Goal: Task Accomplishment & Management: Use online tool/utility

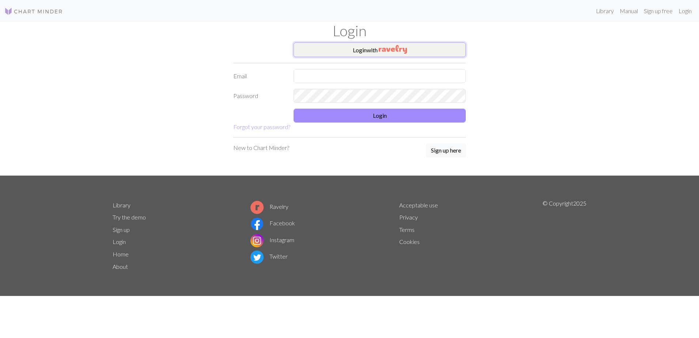
click at [380, 50] on img "button" at bounding box center [393, 49] width 28 height 9
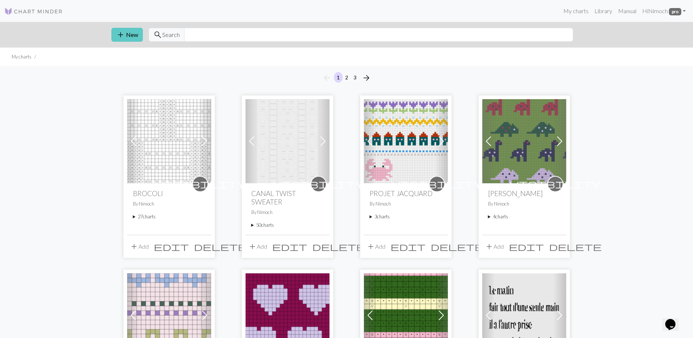
click at [126, 36] on button "add New" at bounding box center [126, 35] width 31 height 14
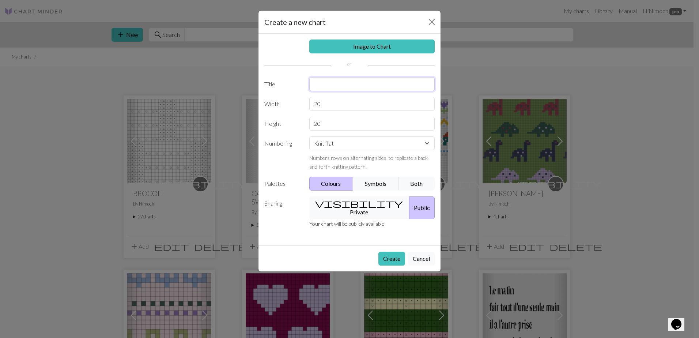
click at [342, 80] on input "text" at bounding box center [372, 84] width 126 height 14
type input "[PERSON_NAME]'s Vest - Clown"
click at [321, 107] on input "20" at bounding box center [372, 104] width 126 height 14
click at [320, 107] on input "20" at bounding box center [372, 104] width 126 height 14
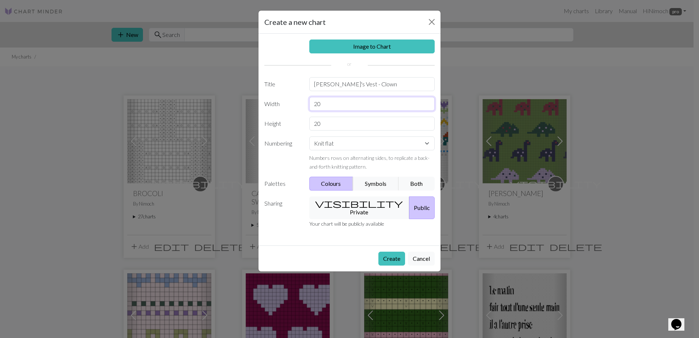
click at [320, 106] on input "20" at bounding box center [372, 104] width 126 height 14
click at [320, 100] on input "20" at bounding box center [372, 104] width 126 height 14
type input "2"
type input "107"
click at [327, 127] on input "20" at bounding box center [372, 124] width 126 height 14
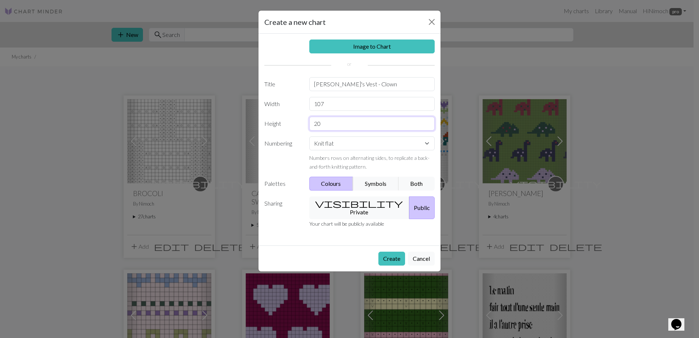
click at [328, 126] on input "20" at bounding box center [372, 124] width 126 height 14
type input "130"
click at [335, 202] on span "visibility" at bounding box center [359, 203] width 88 height 10
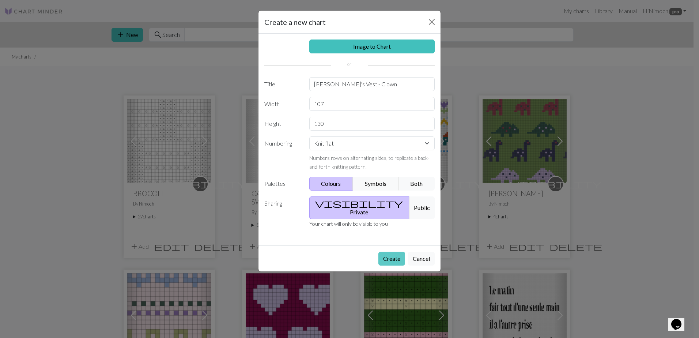
click at [390, 251] on button "Create" at bounding box center [391, 258] width 27 height 14
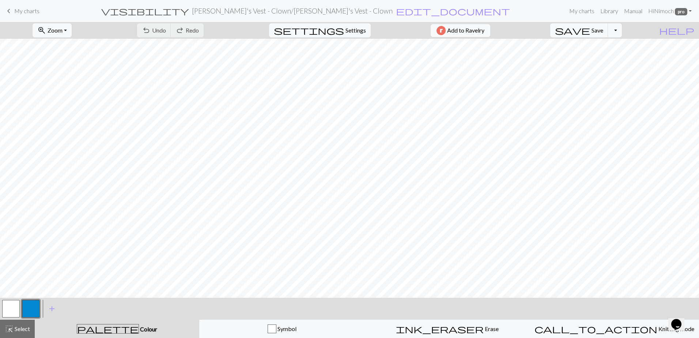
click at [36, 306] on button "button" at bounding box center [31, 309] width 18 height 18
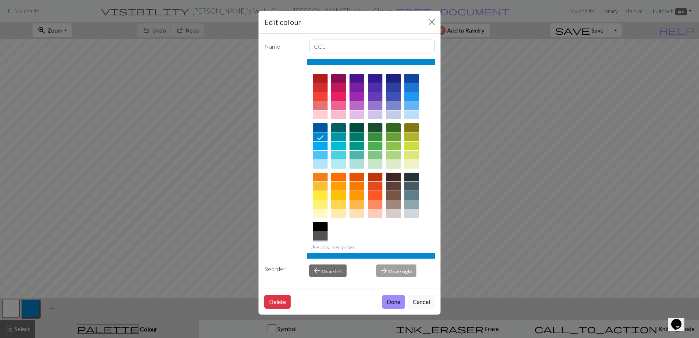
click at [340, 246] on button "Use advanced picker" at bounding box center [332, 246] width 51 height 11
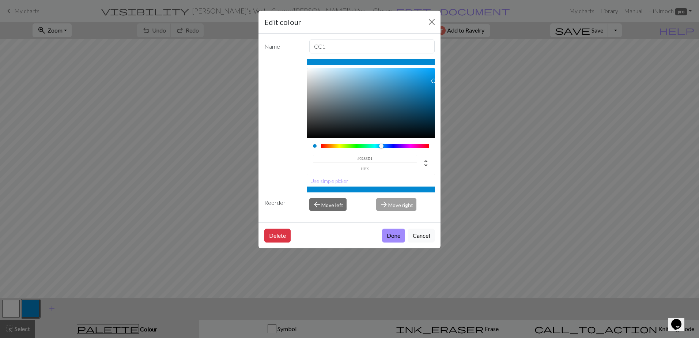
click at [373, 160] on input "#0288D1" at bounding box center [365, 159] width 105 height 8
paste input "c8aed"
type input "#c8aed1"
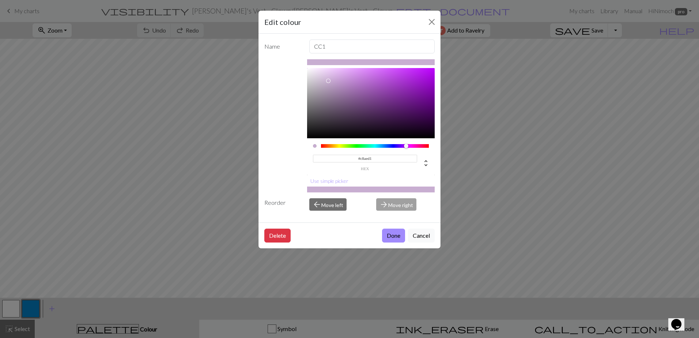
click button "Done" at bounding box center [393, 235] width 23 height 14
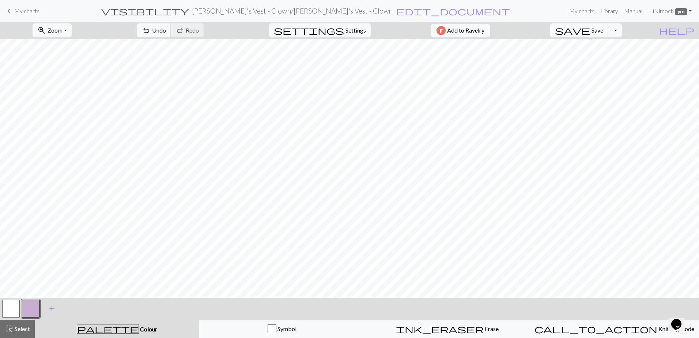
click at [54, 308] on span "add" at bounding box center [52, 308] width 9 height 10
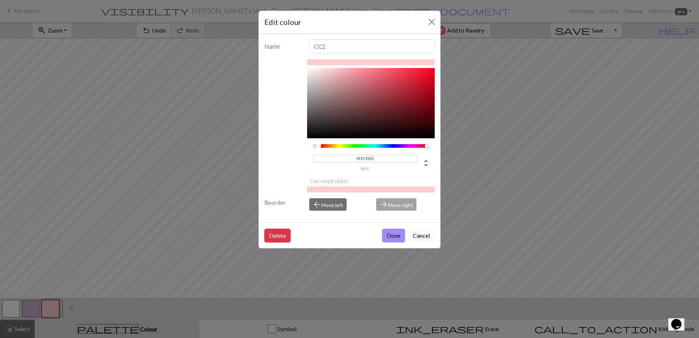
click at [48, 309] on div "Edit colour Name CC2 #FFCDD2 hex Use simple picker Reorder arrow_back Move left…" at bounding box center [349, 169] width 699 height 338
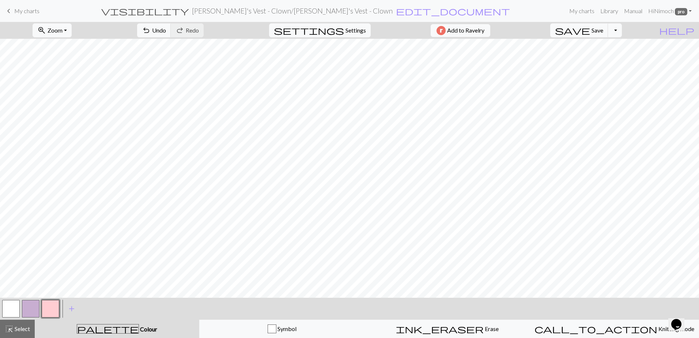
click at [51, 305] on button "button" at bounding box center [51, 309] width 18 height 18
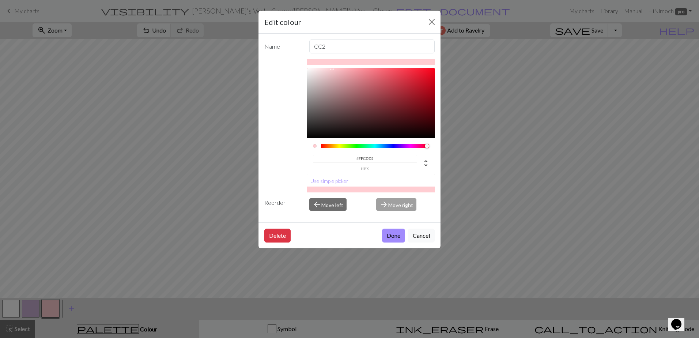
click at [371, 156] on input "#FFCDD2" at bounding box center [365, 159] width 105 height 8
paste input "a2bdb1"
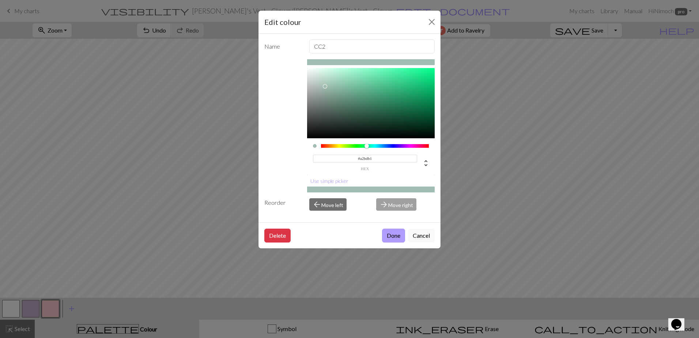
type input "#A2BDB1"
click at [396, 232] on button "Done" at bounding box center [393, 235] width 23 height 14
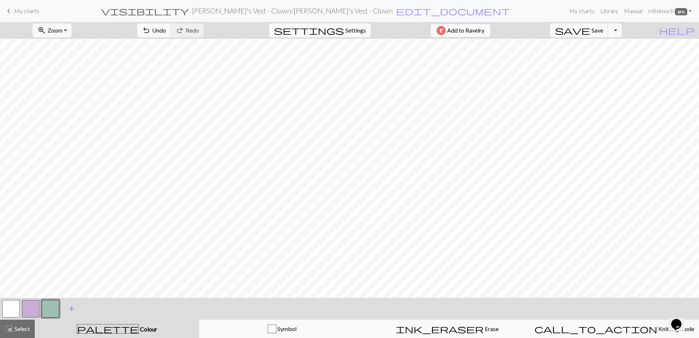
click at [73, 308] on span "add" at bounding box center [71, 308] width 9 height 10
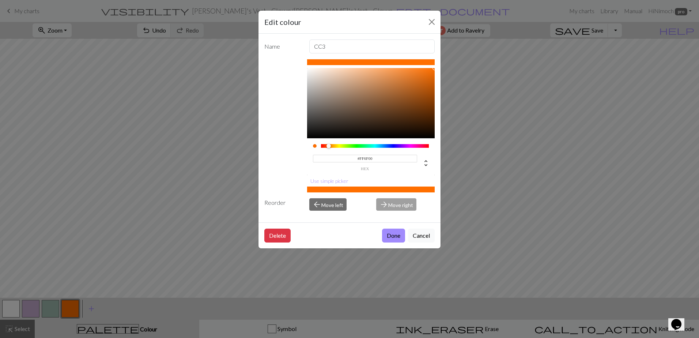
click at [348, 162] on input "#FF6F00" at bounding box center [365, 159] width 105 height 8
paste input "0e482f"
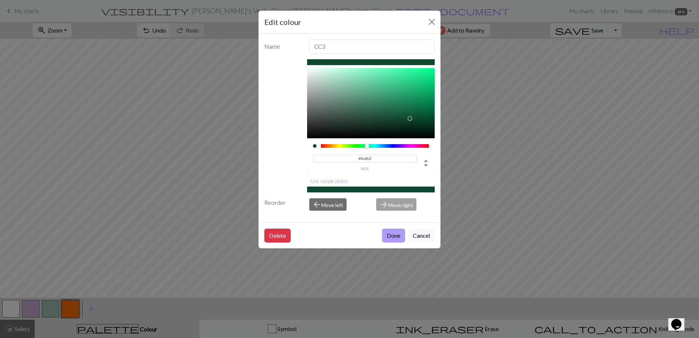
type input "#0E482F"
click at [397, 239] on button "Done" at bounding box center [393, 235] width 23 height 14
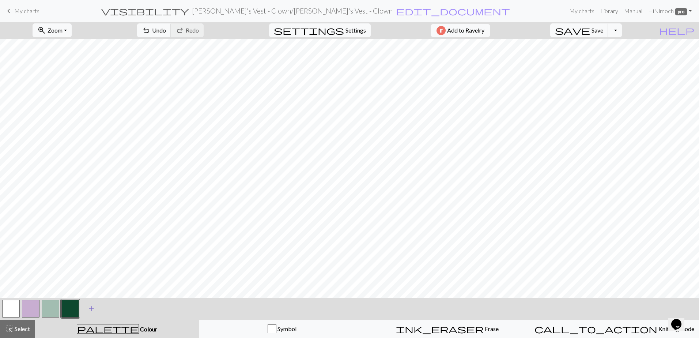
click at [91, 307] on span "add" at bounding box center [91, 308] width 9 height 10
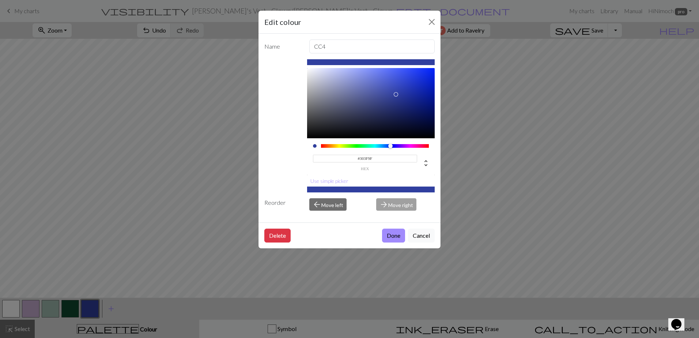
click at [359, 157] on input "#303F9F" at bounding box center [365, 159] width 105 height 8
click at [361, 159] on input "#303F9F" at bounding box center [365, 159] width 105 height 8
paste input "212a86"
type input "#212A86"
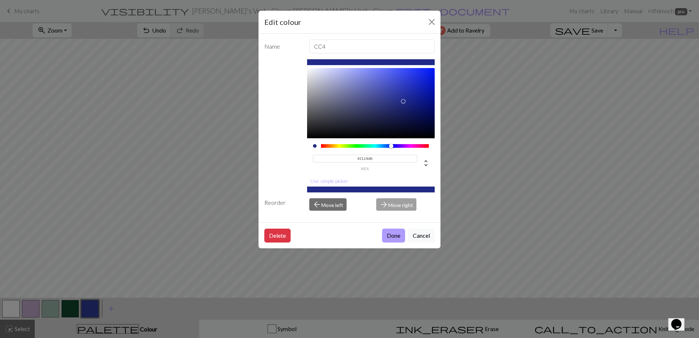
click at [395, 235] on button "Done" at bounding box center [393, 235] width 23 height 14
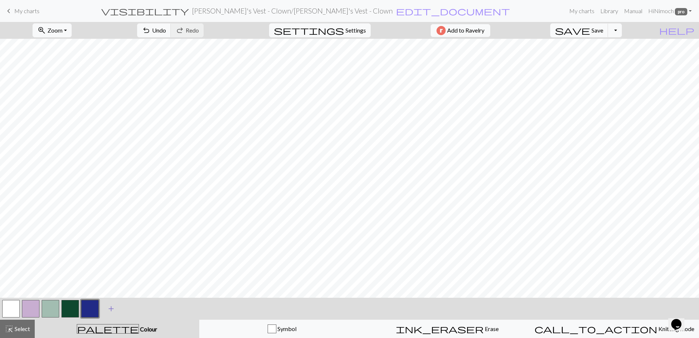
click at [113, 310] on span "add" at bounding box center [111, 308] width 9 height 10
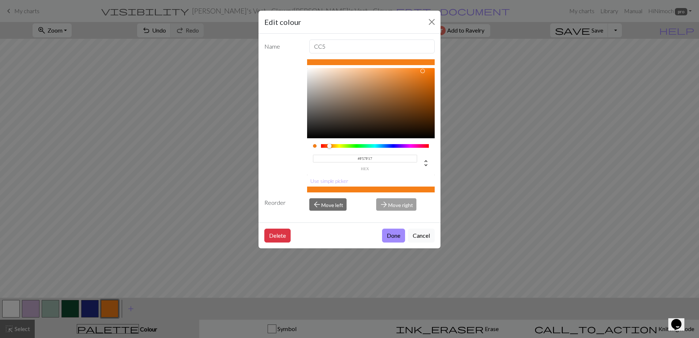
click at [380, 161] on input "#F57F17" at bounding box center [365, 159] width 105 height 8
paste input "c5576"
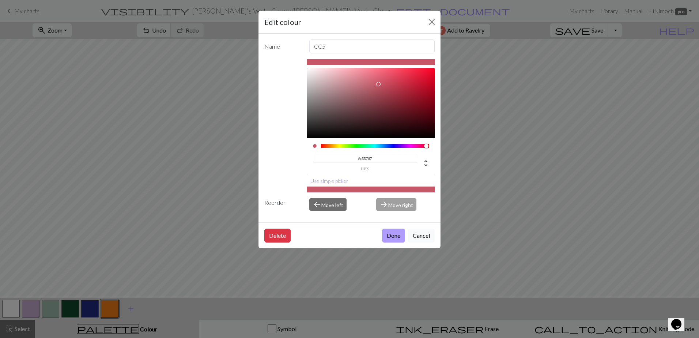
type input "#C55767"
click at [392, 234] on button "Done" at bounding box center [393, 235] width 23 height 14
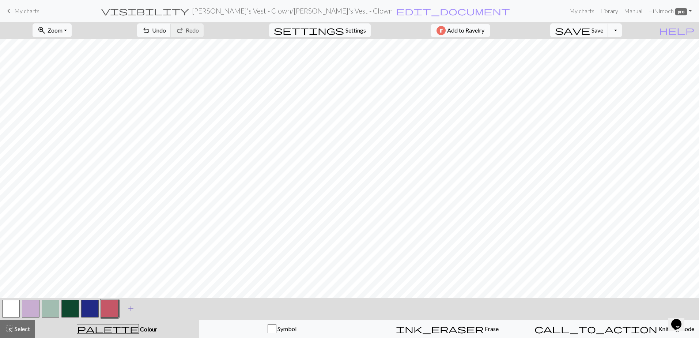
click at [130, 310] on span "add" at bounding box center [130, 308] width 9 height 10
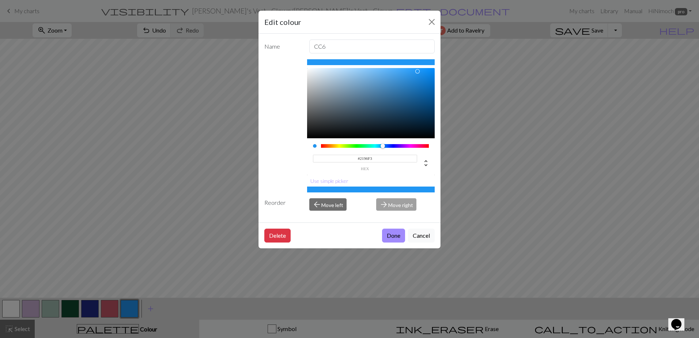
click at [359, 162] on input "#2196F3" at bounding box center [365, 159] width 105 height 8
click at [359, 159] on input "#2196F3" at bounding box center [365, 159] width 105 height 8
paste input "9d972a"
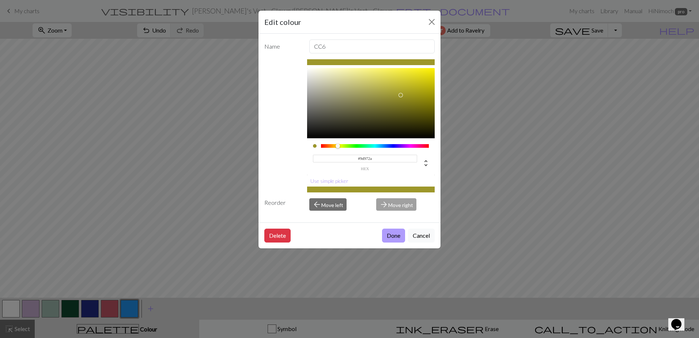
type input "#9D972A"
click at [391, 239] on button "Done" at bounding box center [393, 235] width 23 height 14
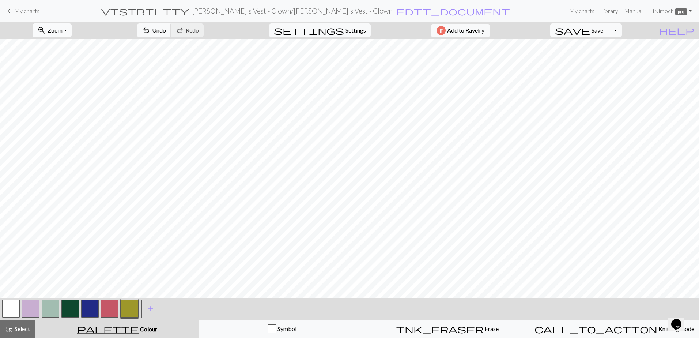
drag, startPoint x: 70, startPoint y: 24, endPoint x: 72, endPoint y: 29, distance: 5.6
click at [72, 27] on button "zoom_in Zoom Zoom" at bounding box center [52, 30] width 39 height 14
click at [58, 87] on button "50%" at bounding box center [62, 88] width 58 height 12
click at [3, 330] on button "highlight_alt Select Select" at bounding box center [17, 328] width 35 height 18
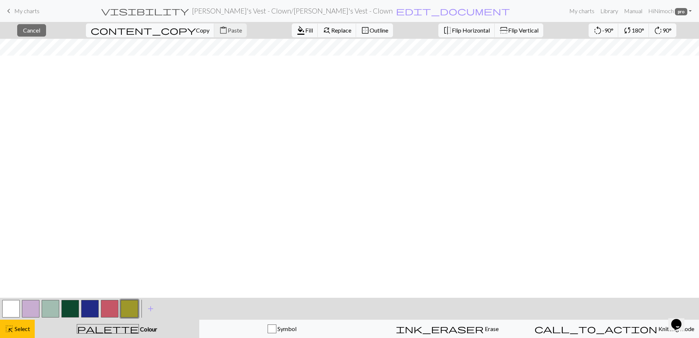
scroll to position [0, 0]
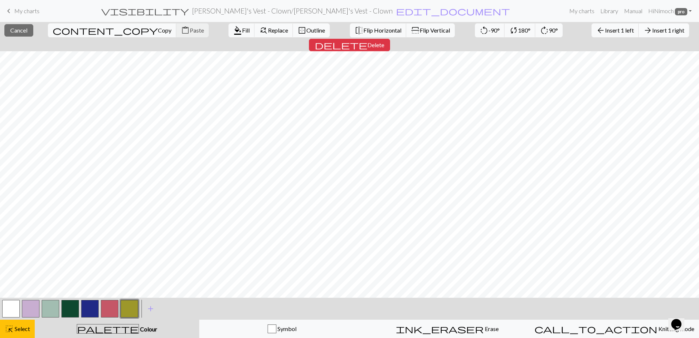
click at [652, 29] on span "Insert 1 right" at bounding box center [668, 30] width 32 height 7
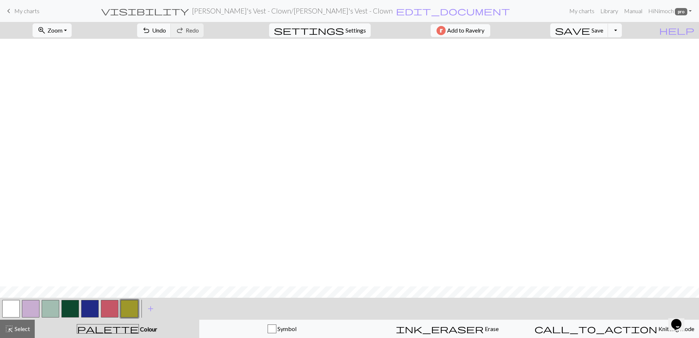
scroll to position [247, 0]
click at [71, 34] on button "zoom_in Zoom Zoom" at bounding box center [52, 30] width 39 height 14
click at [68, 45] on button "Fit all" at bounding box center [62, 47] width 58 height 12
click at [72, 33] on button "zoom_in Zoom Zoom" at bounding box center [52, 30] width 39 height 14
click at [76, 90] on button "50%" at bounding box center [62, 88] width 58 height 12
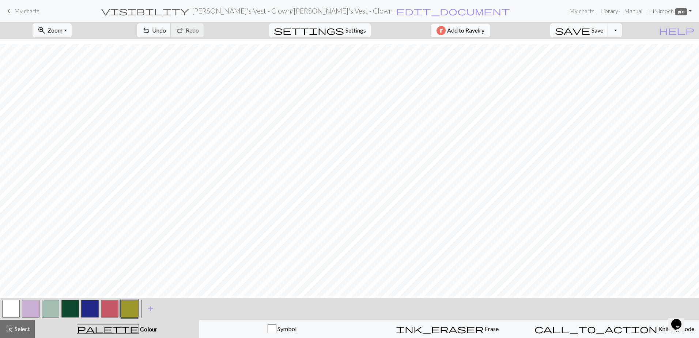
click at [59, 32] on span "Zoom" at bounding box center [55, 30] width 15 height 7
click at [61, 95] on button "100%" at bounding box center [62, 100] width 58 height 12
click at [85, 305] on button "button" at bounding box center [90, 309] width 18 height 18
click at [14, 331] on span "Select" at bounding box center [22, 328] width 16 height 7
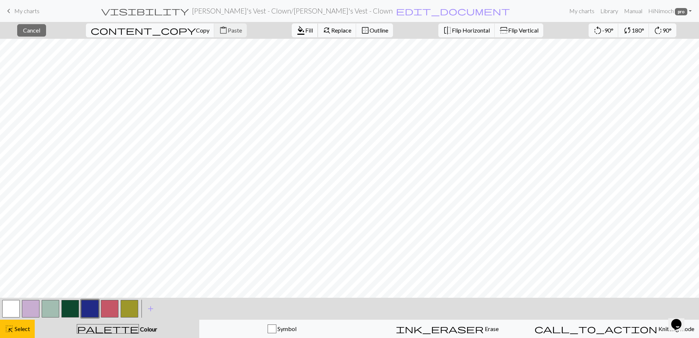
click at [305, 31] on span "Fill" at bounding box center [309, 30] width 8 height 7
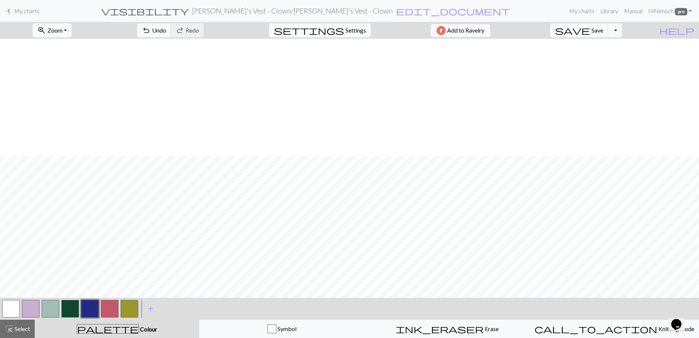
scroll to position [686, 253]
click at [24, 329] on span "Select" at bounding box center [22, 328] width 16 height 7
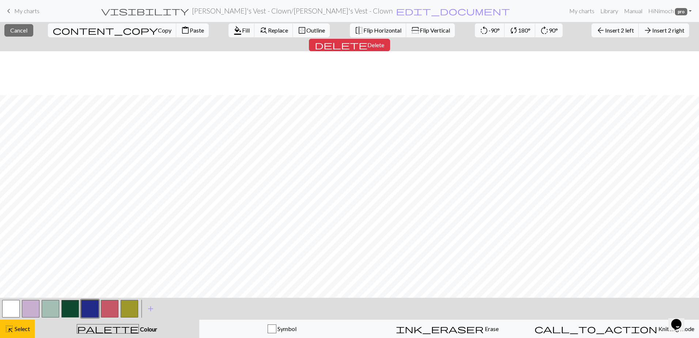
scroll to position [730, 0]
click at [242, 28] on span "Fill" at bounding box center [246, 30] width 8 height 7
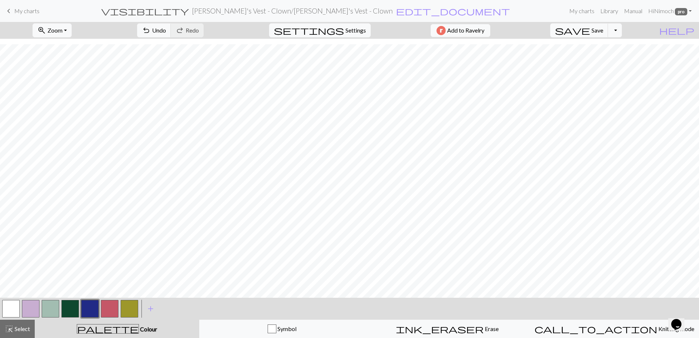
click at [33, 309] on button "button" at bounding box center [31, 309] width 18 height 18
click at [71, 306] on button "button" at bounding box center [70, 309] width 18 height 18
click at [10, 326] on span "highlight_alt" at bounding box center [9, 328] width 9 height 10
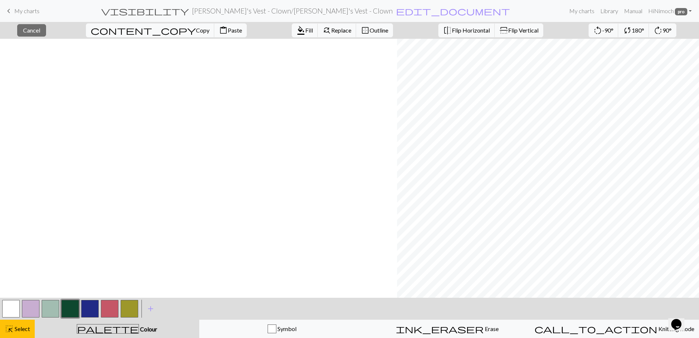
scroll to position [0, 397]
click at [127, 311] on button "button" at bounding box center [130, 309] width 18 height 18
click at [12, 330] on span "highlight_alt" at bounding box center [9, 328] width 9 height 10
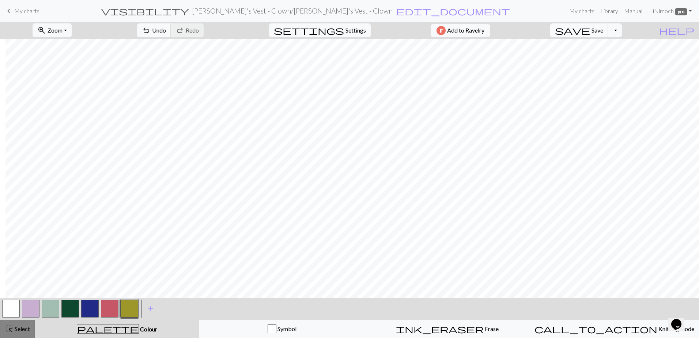
click at [20, 327] on span "Select" at bounding box center [22, 328] width 16 height 7
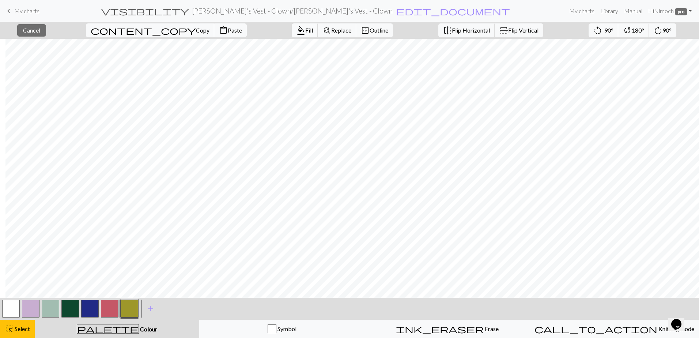
click at [305, 31] on span "Fill" at bounding box center [309, 30] width 8 height 7
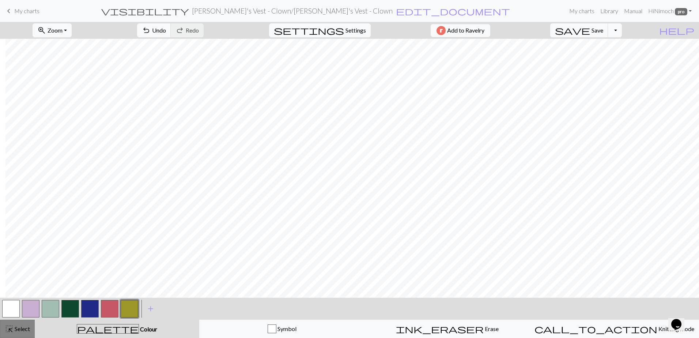
click at [22, 330] on span "Select" at bounding box center [22, 328] width 16 height 7
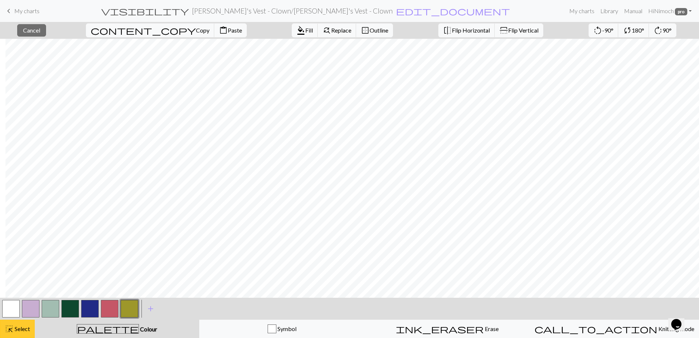
click at [22, 326] on span "Select" at bounding box center [22, 328] width 16 height 7
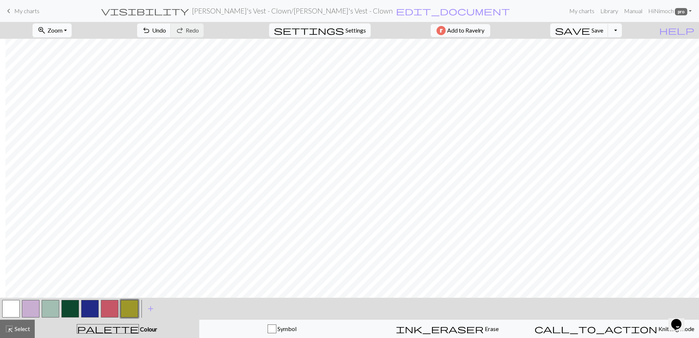
click at [62, 30] on span "Zoom" at bounding box center [55, 30] width 15 height 7
click at [63, 86] on button "50%" at bounding box center [62, 88] width 58 height 12
click at [31, 331] on button "highlight_alt Select Select" at bounding box center [17, 328] width 35 height 18
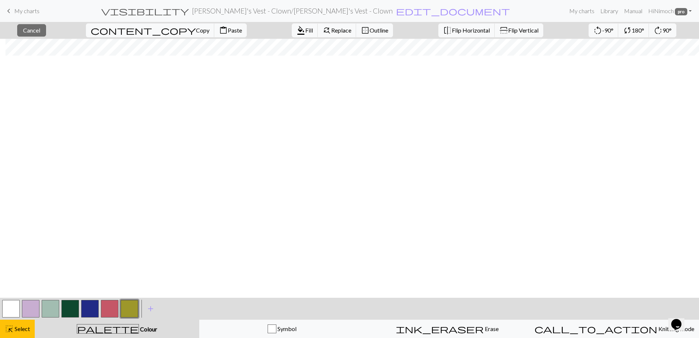
scroll to position [0, 5]
drag, startPoint x: 24, startPoint y: 332, endPoint x: 50, endPoint y: 337, distance: 26.4
click at [24, 332] on div "highlight_alt Select Select" at bounding box center [17, 328] width 25 height 9
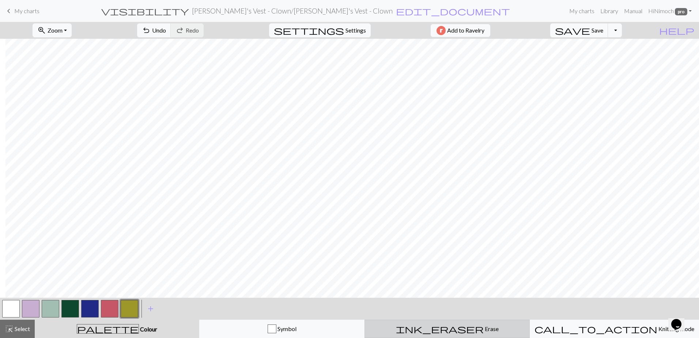
click at [451, 332] on div "ink_eraser Erase Erase" at bounding box center [447, 328] width 156 height 9
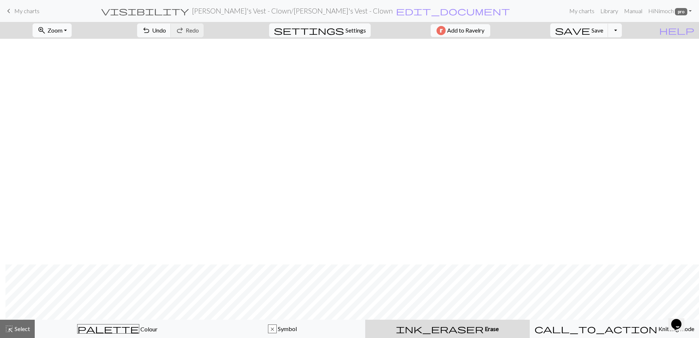
scroll to position [225, 5]
click at [62, 30] on span "Zoom" at bounding box center [55, 30] width 15 height 7
click at [52, 100] on button "100%" at bounding box center [62, 100] width 58 height 12
click at [10, 330] on span "highlight_alt" at bounding box center [9, 328] width 9 height 10
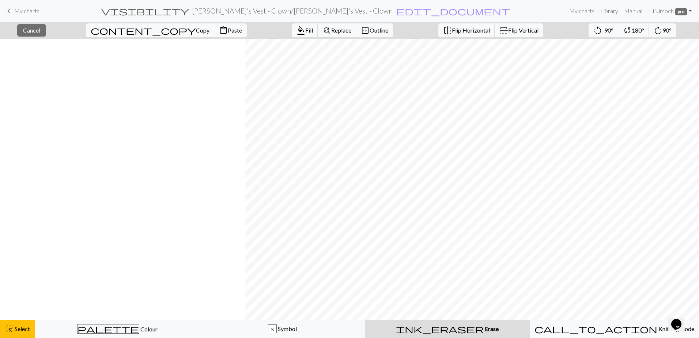
scroll to position [219, 397]
drag, startPoint x: 377, startPoint y: 316, endPoint x: 4, endPoint y: 3, distance: 487.1
click at [25, 328] on span "Select" at bounding box center [22, 328] width 16 height 7
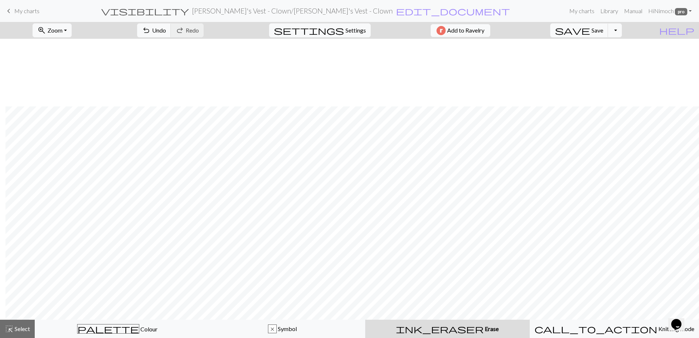
scroll to position [708, 397]
click at [603, 29] on span "Save" at bounding box center [597, 30] width 12 height 7
click at [622, 30] on button "Toggle Dropdown" at bounding box center [615, 30] width 14 height 14
click at [599, 60] on button "save_alt Download" at bounding box center [561, 58] width 121 height 12
click at [339, 23] on button "Download" at bounding box center [331, 24] width 35 height 14
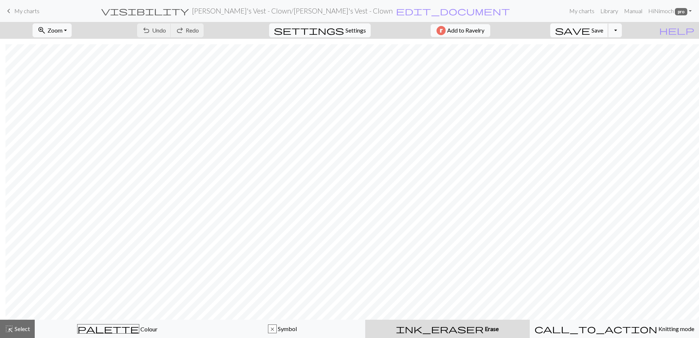
click at [590, 28] on span "save" at bounding box center [572, 30] width 35 height 10
